Goal: Subscribe to service/newsletter

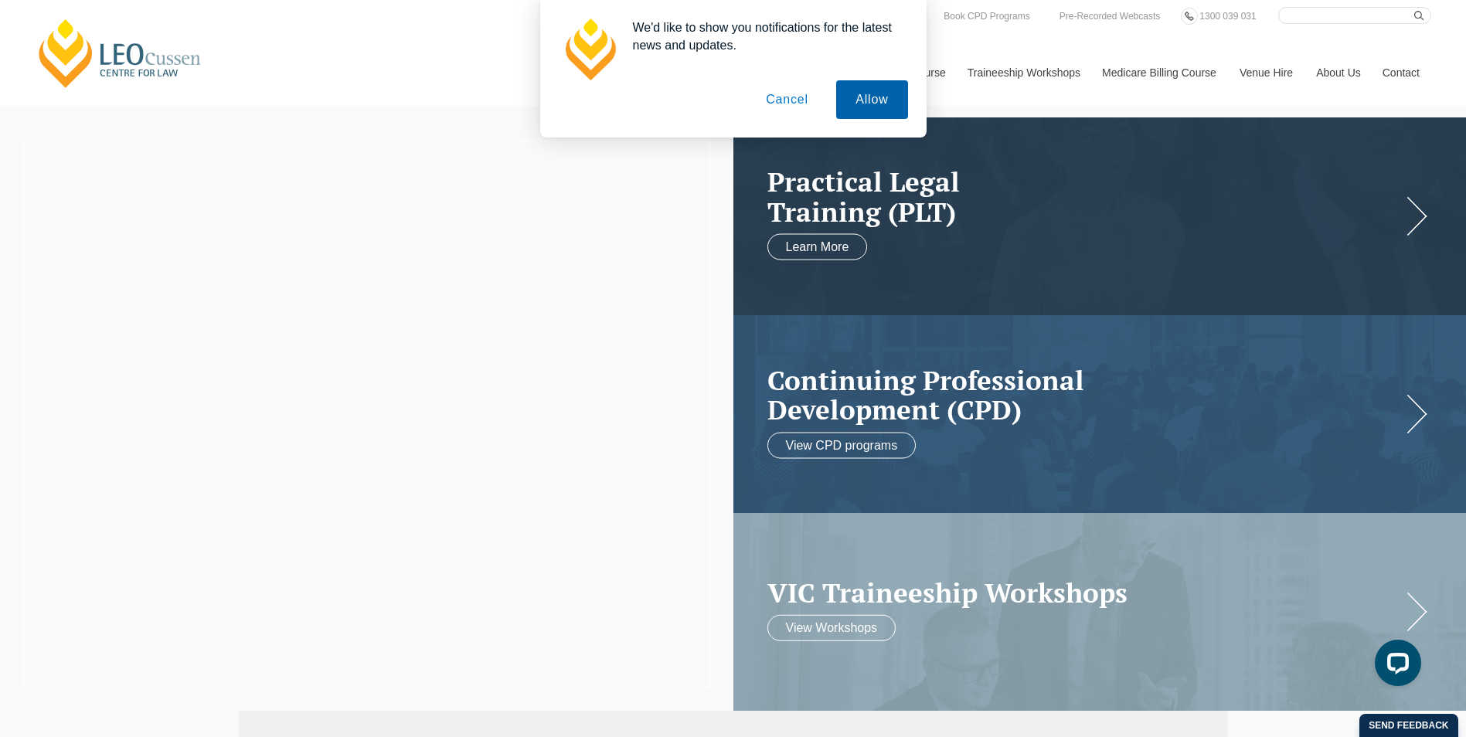
click at [879, 100] on button "Allow" at bounding box center [871, 99] width 71 height 39
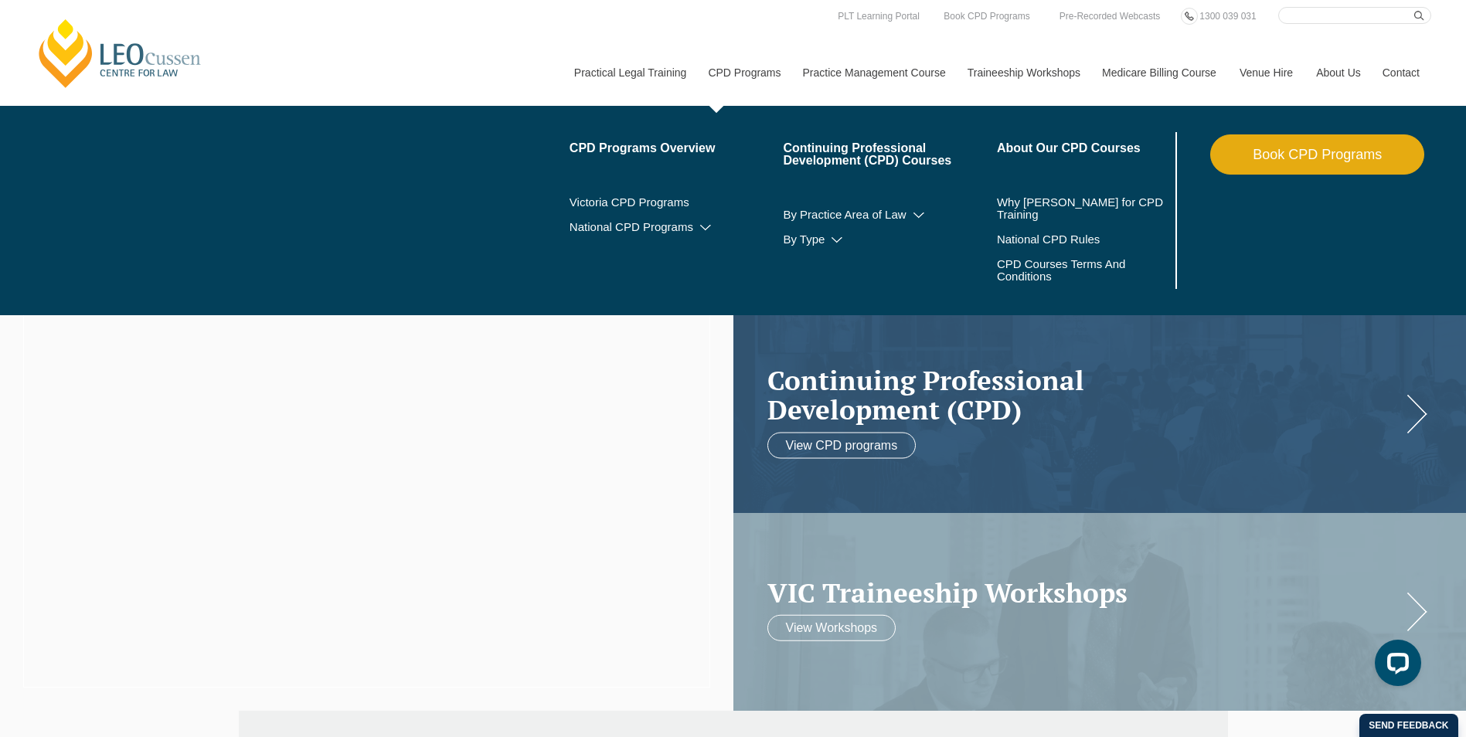
click at [746, 81] on link "CPD Programs" at bounding box center [743, 72] width 94 height 66
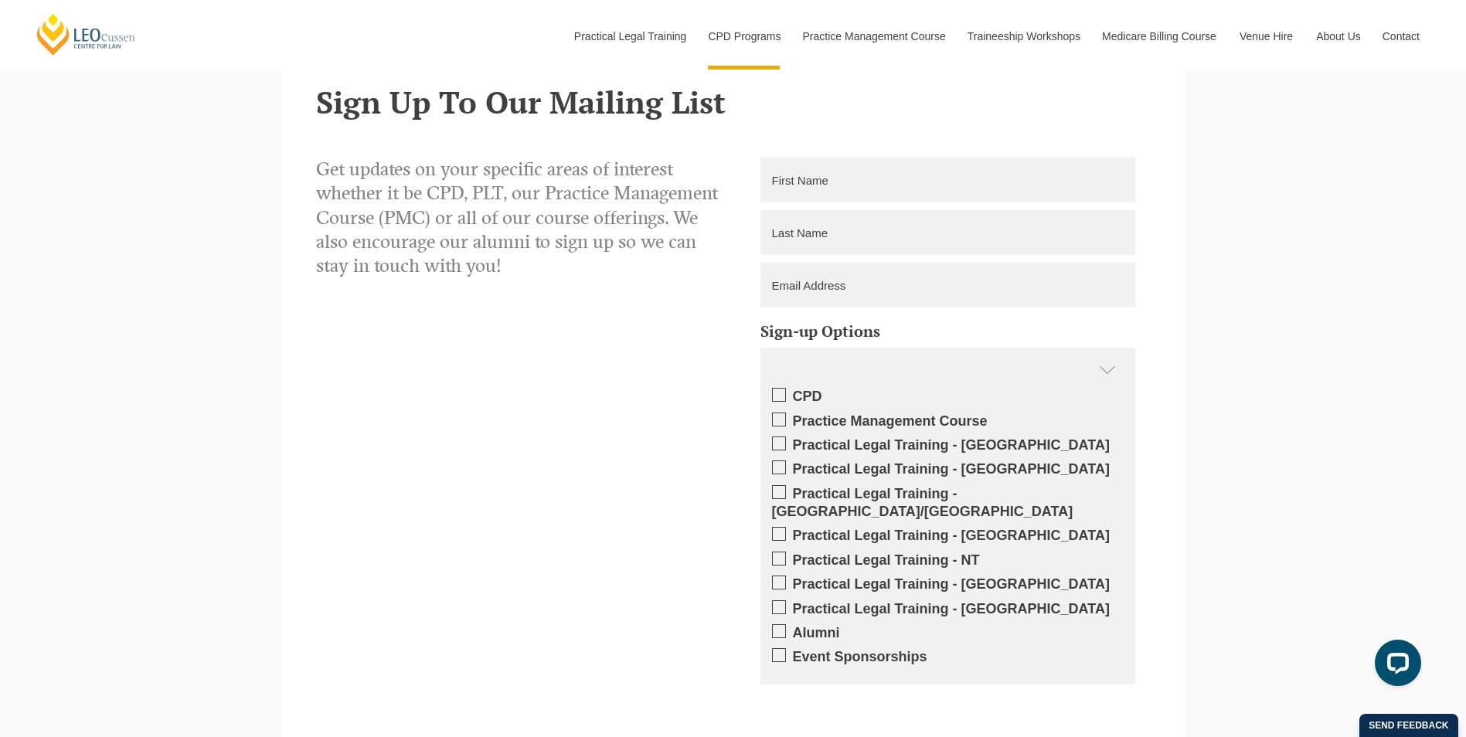
scroll to position [3400, 0]
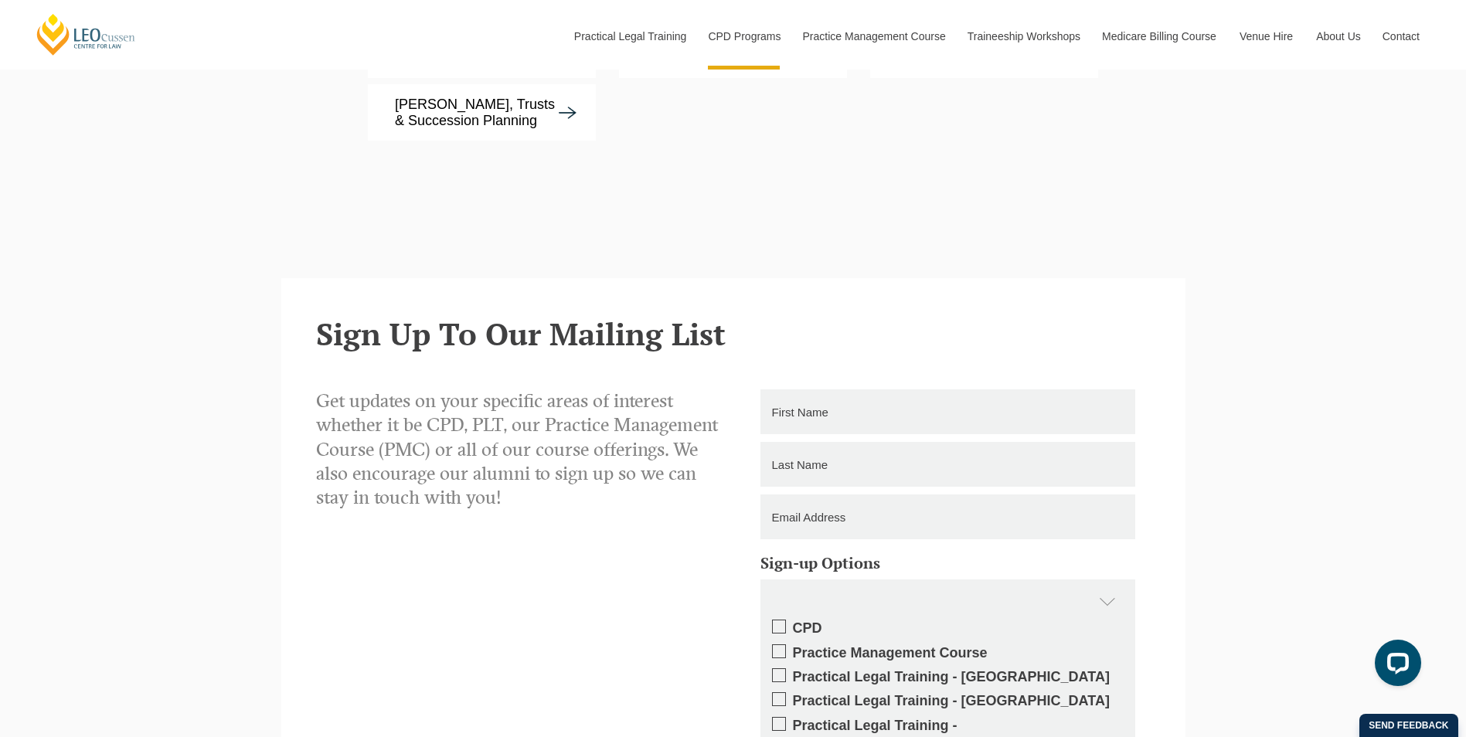
click at [783, 620] on span at bounding box center [779, 627] width 14 height 14
click at [793, 623] on input "CPD" at bounding box center [793, 623] width 0 height 0
click at [844, 389] on input "text" at bounding box center [947, 411] width 375 height 45
type input "Luke"
type input "Warmington"
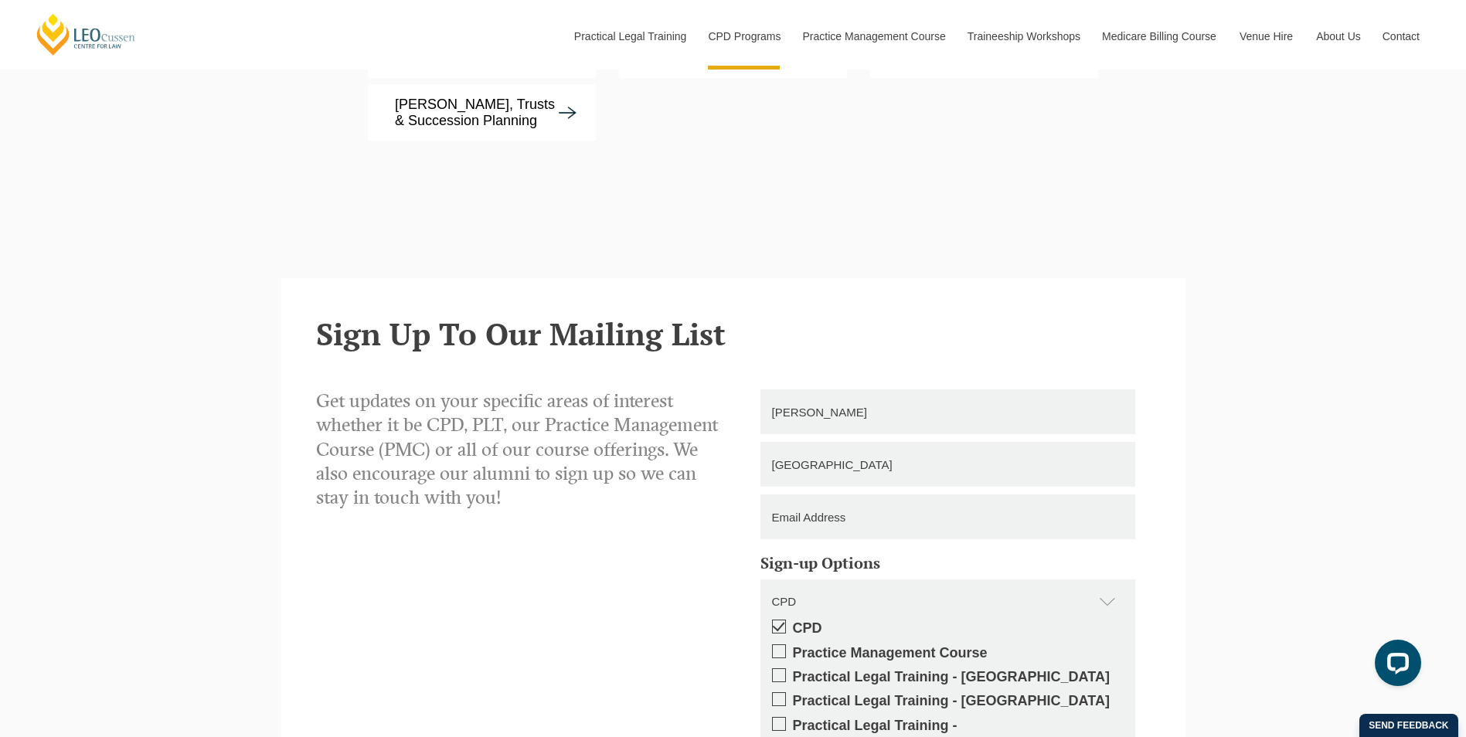
type input "Level 3, 530 Lonsdale Street"
type input "0406625011"
click at [953, 495] on input "Level 3, 530 Lonsdale Street" at bounding box center [947, 517] width 375 height 45
drag, startPoint x: 875, startPoint y: 436, endPoint x: 738, endPoint y: 437, distance: 136.8
click at [738, 495] on div "Level 3, 530 Lonsdale Street" at bounding box center [947, 517] width 429 height 45
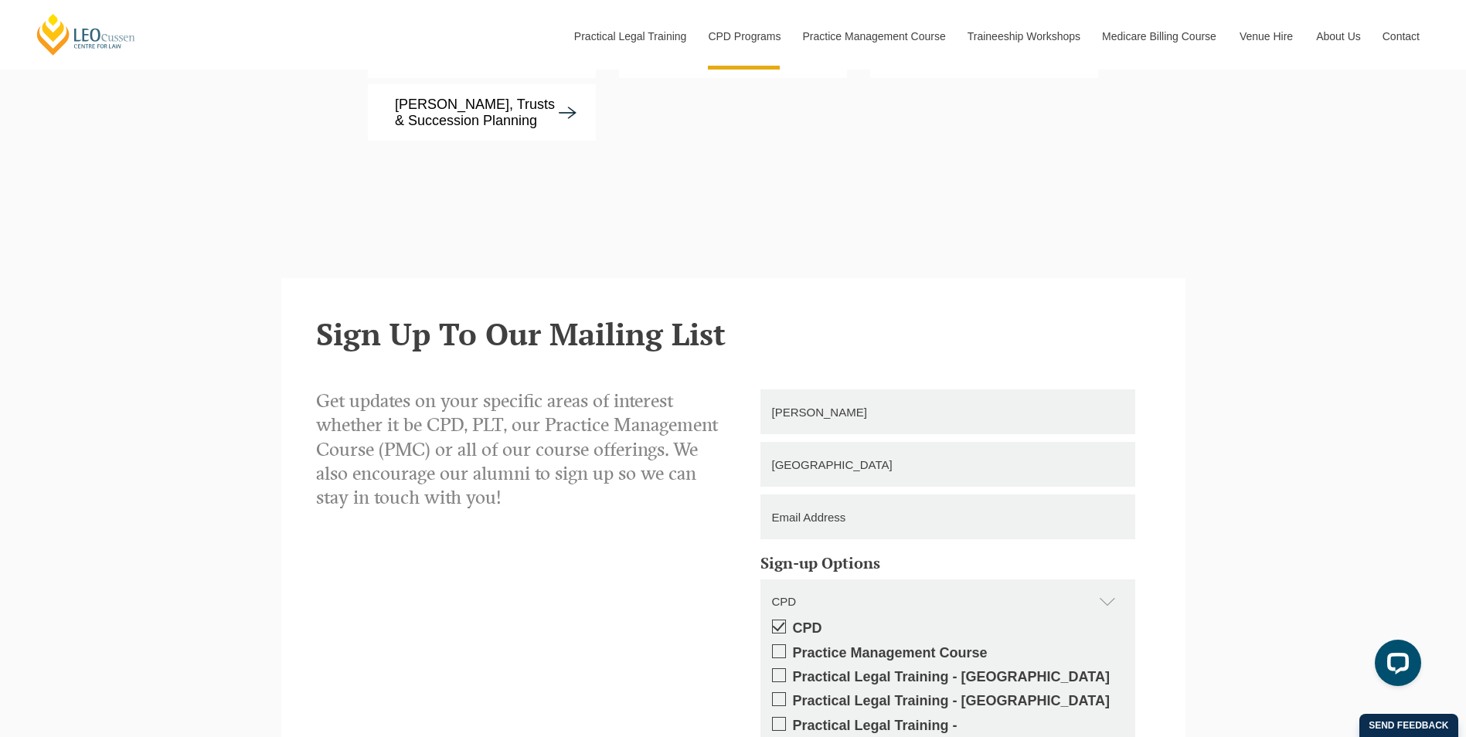
drag, startPoint x: 862, startPoint y: 379, endPoint x: 719, endPoint y: 386, distance: 143.1
click at [719, 389] on div "Get updates on your specific areas of interest whether it be CPD, PLT, our Prac…" at bounding box center [733, 713] width 858 height 649
click at [856, 442] on input "text" at bounding box center [947, 464] width 375 height 45
type input "Warmington"
type input "Level 3, 530 Lonsdale Street"
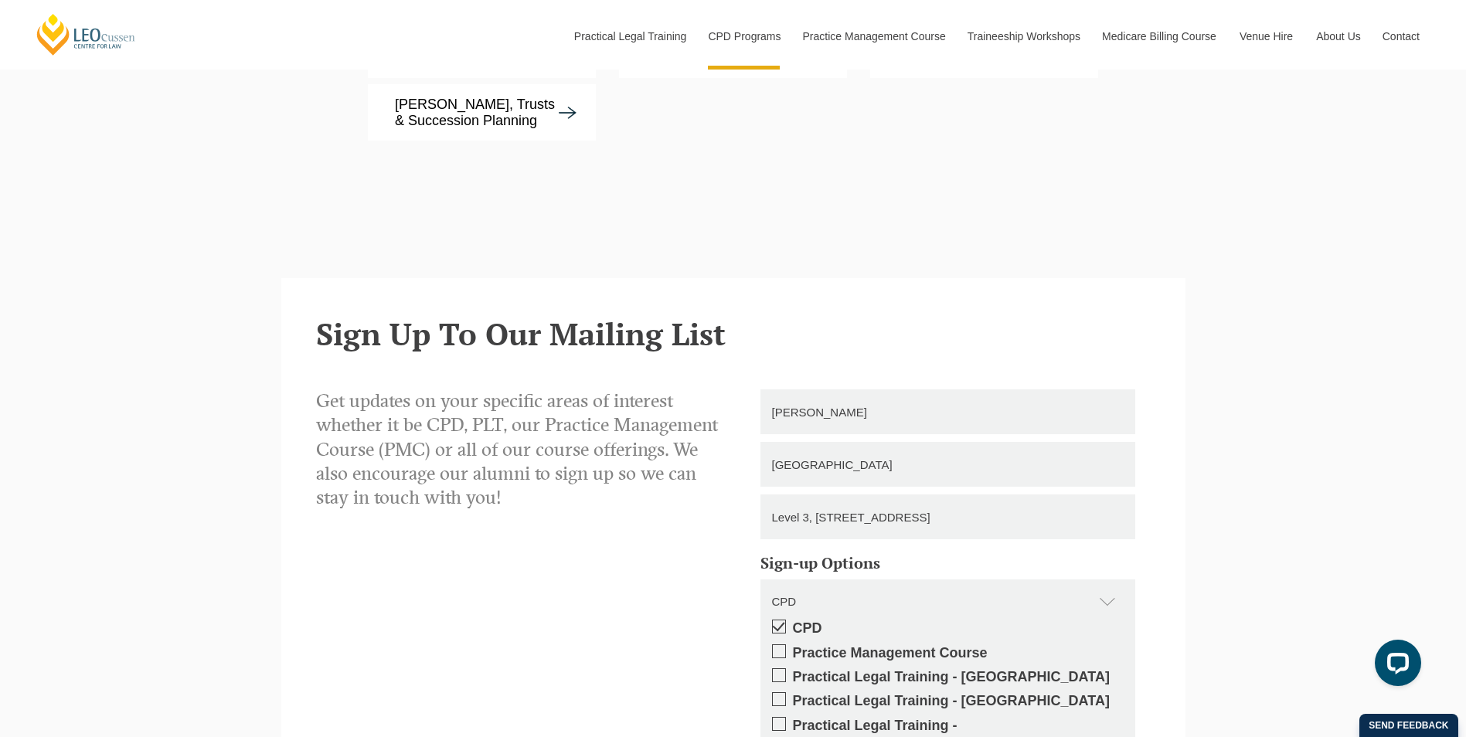
click at [966, 495] on input "Level 3, 530 Lonsdale Street" at bounding box center [947, 517] width 375 height 45
drag, startPoint x: 967, startPoint y: 421, endPoint x: 693, endPoint y: 427, distance: 273.6
click at [693, 427] on div "Get updates on your specific areas of interest whether it be CPD, PLT, our Prac…" at bounding box center [733, 713] width 858 height 649
type input "lwarmington@tcflawyers.com.au"
drag, startPoint x: 566, startPoint y: 461, endPoint x: 564, endPoint y: 451, distance: 9.4
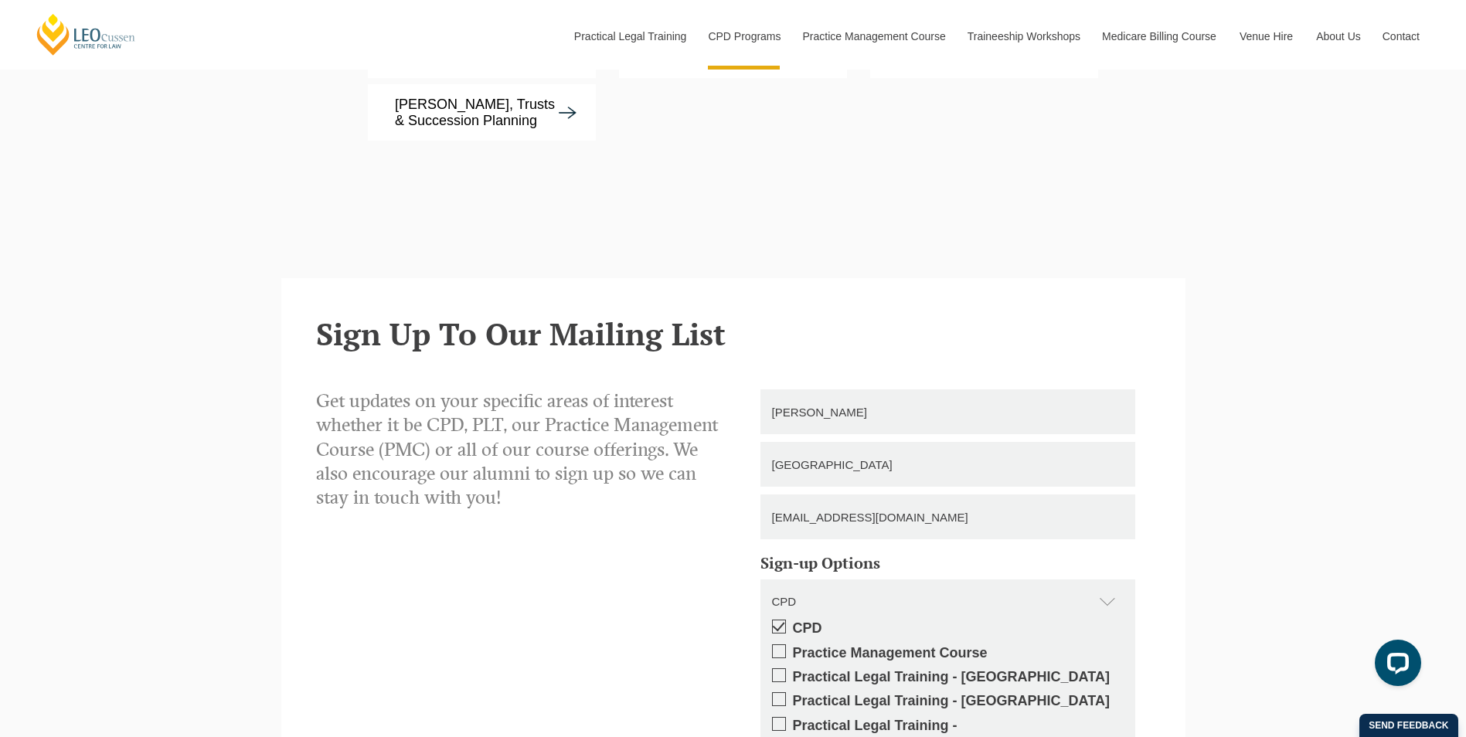
click at [566, 457] on div "Get updates on your specific areas of interest whether it be CPD, PLT, our Prac…" at bounding box center [733, 713] width 858 height 649
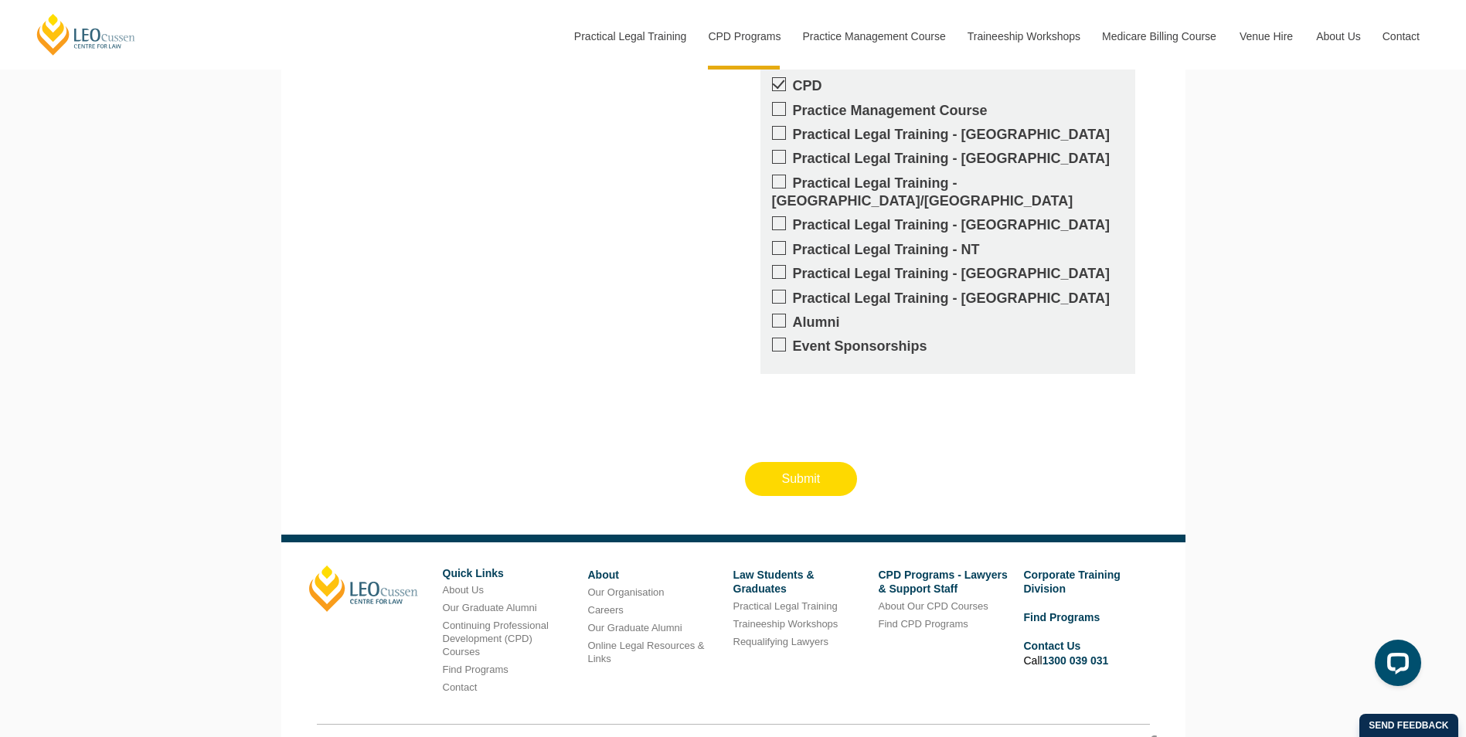
click at [790, 462] on input "Submit" at bounding box center [801, 479] width 113 height 34
type input "Submitting"
